Goal: Transaction & Acquisition: Subscribe to service/newsletter

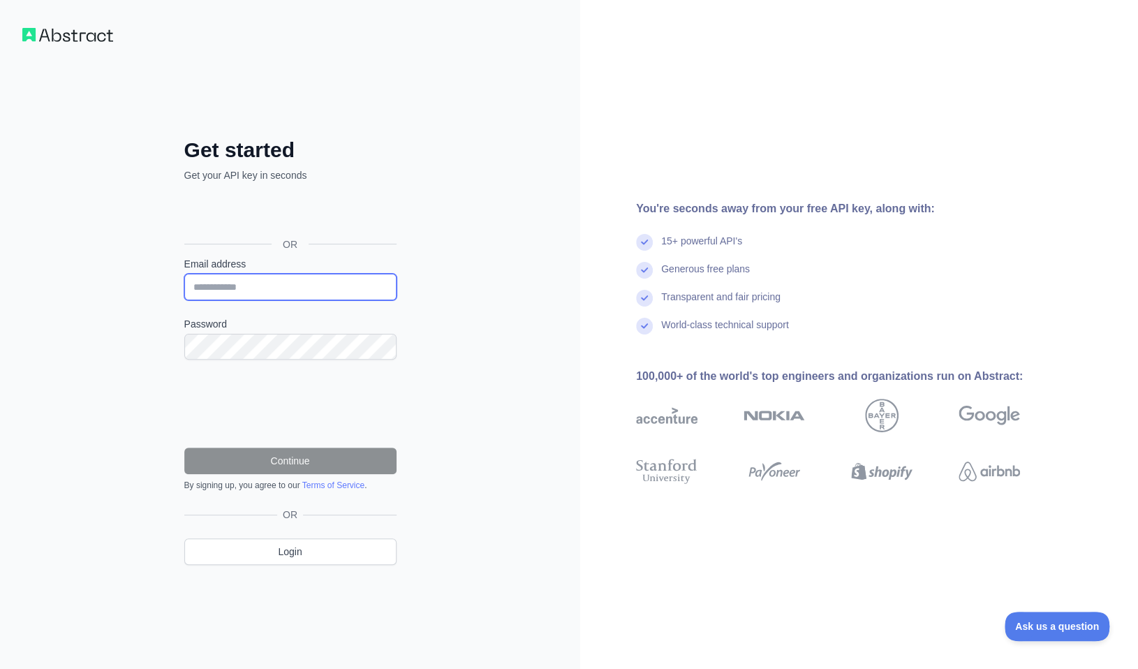
click at [272, 283] on input "Email address" at bounding box center [290, 287] width 212 height 27
type input "**********"
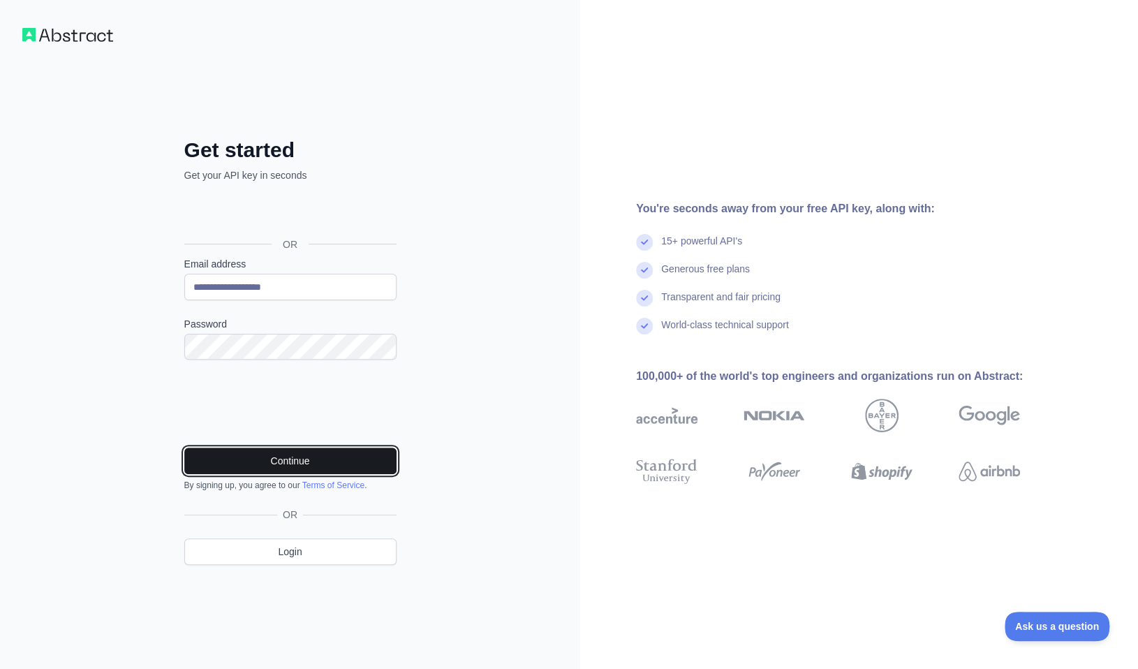
click at [277, 459] on button "Continue" at bounding box center [290, 460] width 212 height 27
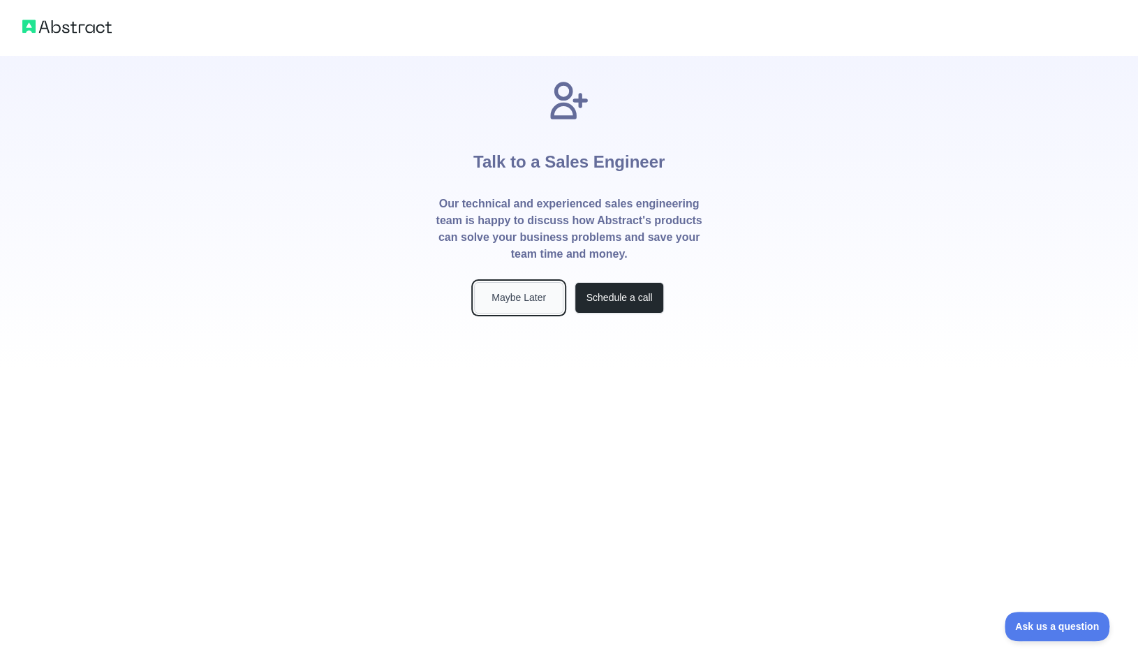
click at [514, 297] on button "Maybe Later" at bounding box center [518, 297] width 89 height 31
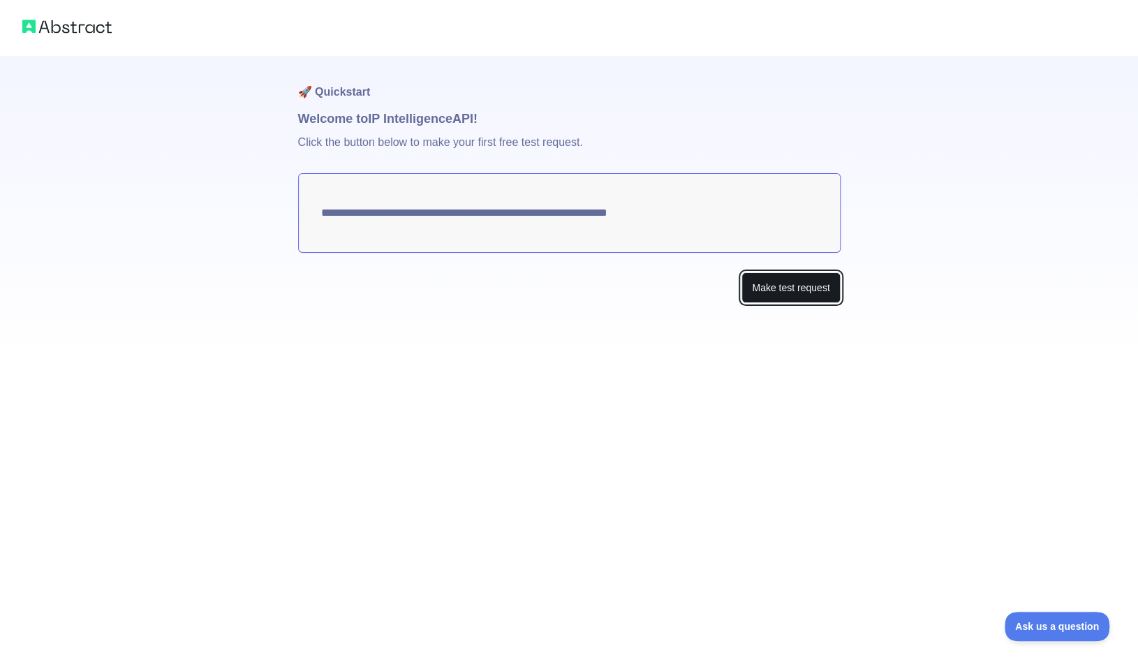
click at [773, 284] on button "Make test request" at bounding box center [790, 287] width 98 height 31
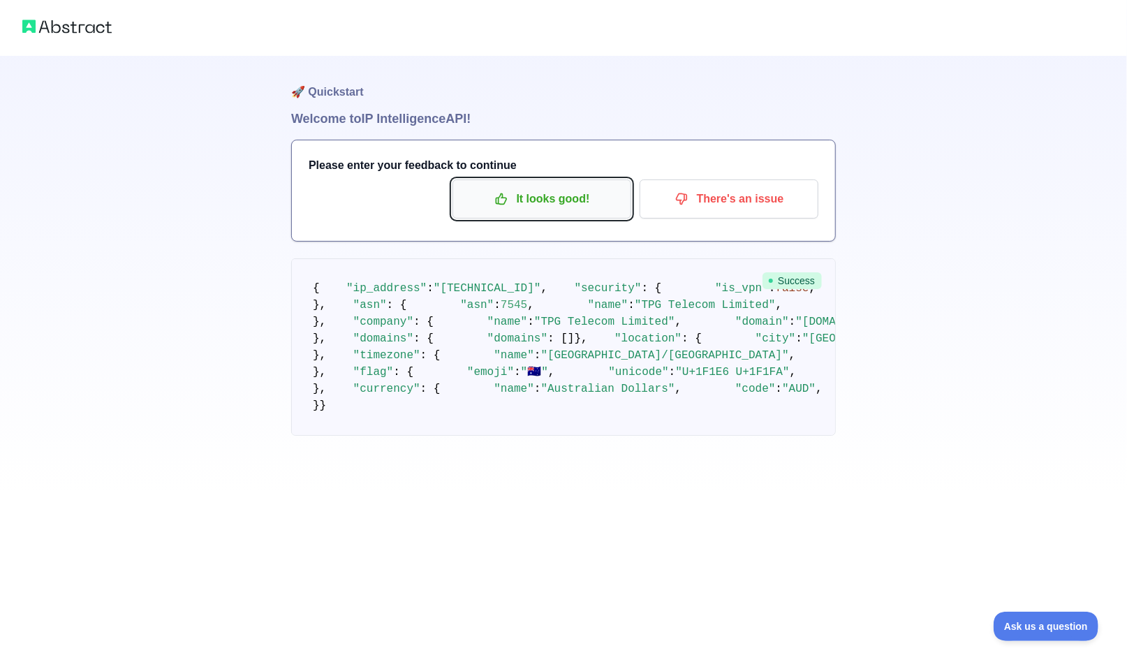
drag, startPoint x: 551, startPoint y: 200, endPoint x: 560, endPoint y: 239, distance: 40.0
click at [551, 200] on p "It looks good!" at bounding box center [542, 199] width 158 height 24
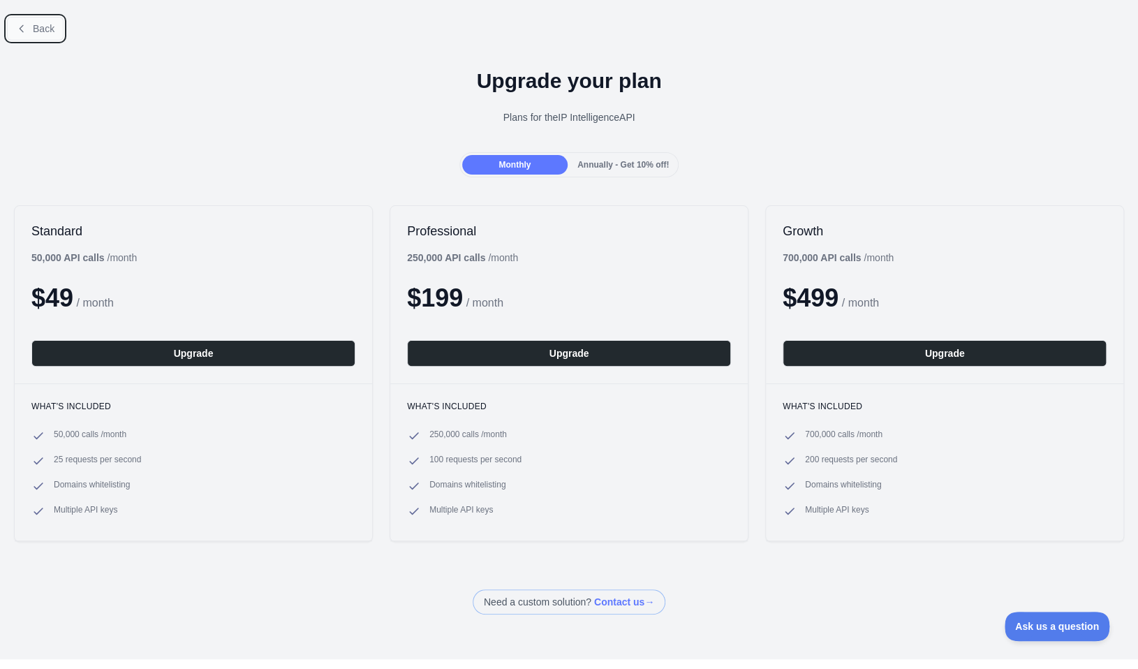
click at [39, 21] on button "Back" at bounding box center [35, 29] width 57 height 24
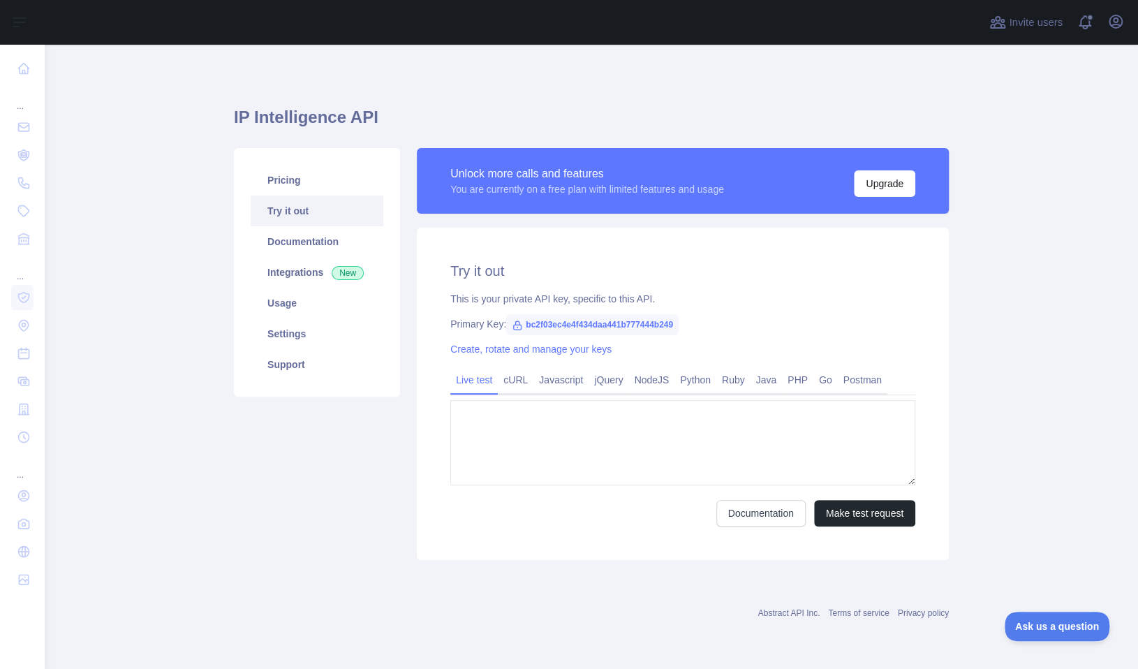
type textarea "**********"
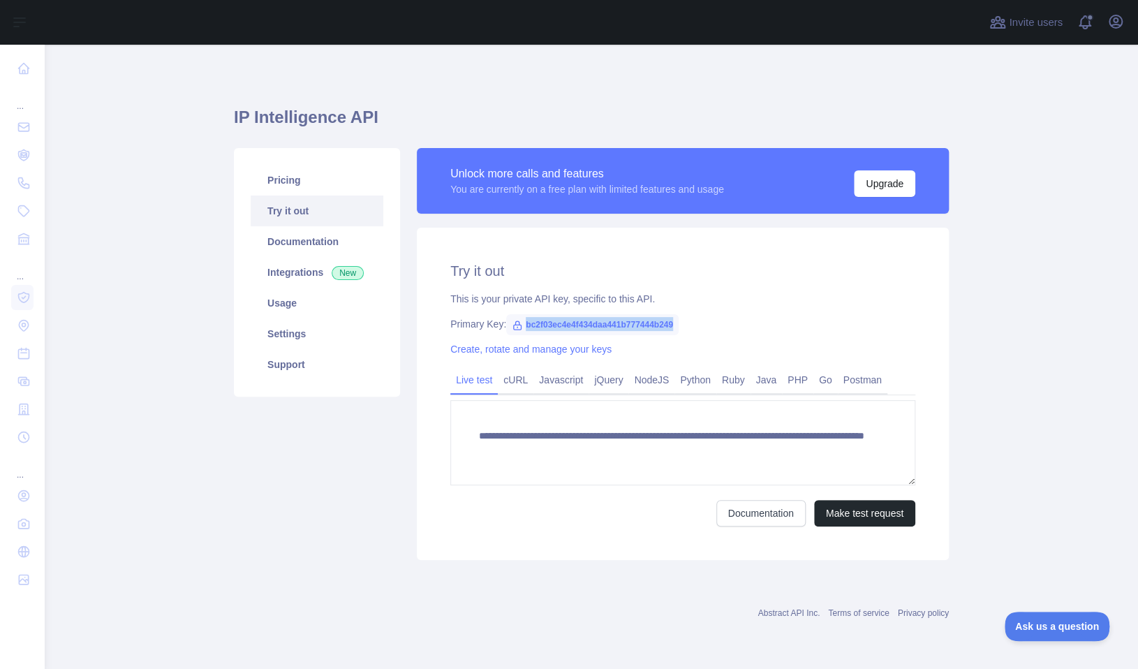
drag, startPoint x: 672, startPoint y: 325, endPoint x: 513, endPoint y: 329, distance: 159.2
click at [513, 329] on span "bc2f03ec4e4f434daa441b777444b249" at bounding box center [592, 324] width 172 height 21
copy span "bc2f03ec4e4f434daa441b777444b249"
